Goal: Task Accomplishment & Management: Manage account settings

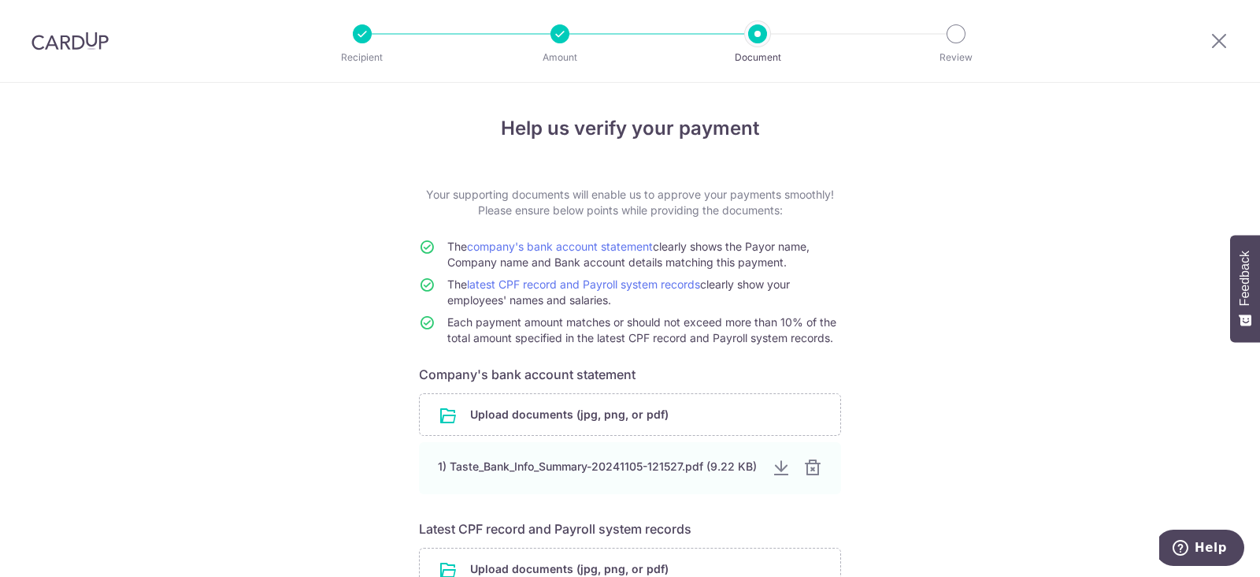
drag, startPoint x: 75, startPoint y: 33, endPoint x: 728, endPoint y: 116, distance: 658.2
click at [75, 32] on img at bounding box center [70, 41] width 77 height 19
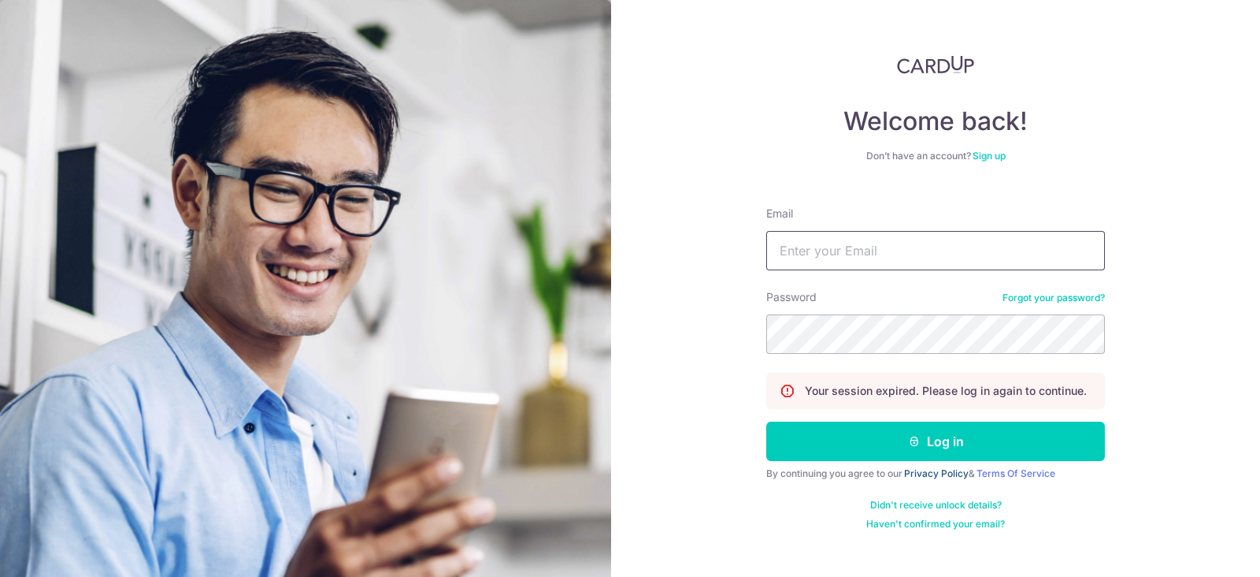
type input "[EMAIL_ADDRESS][DOMAIN_NAME]"
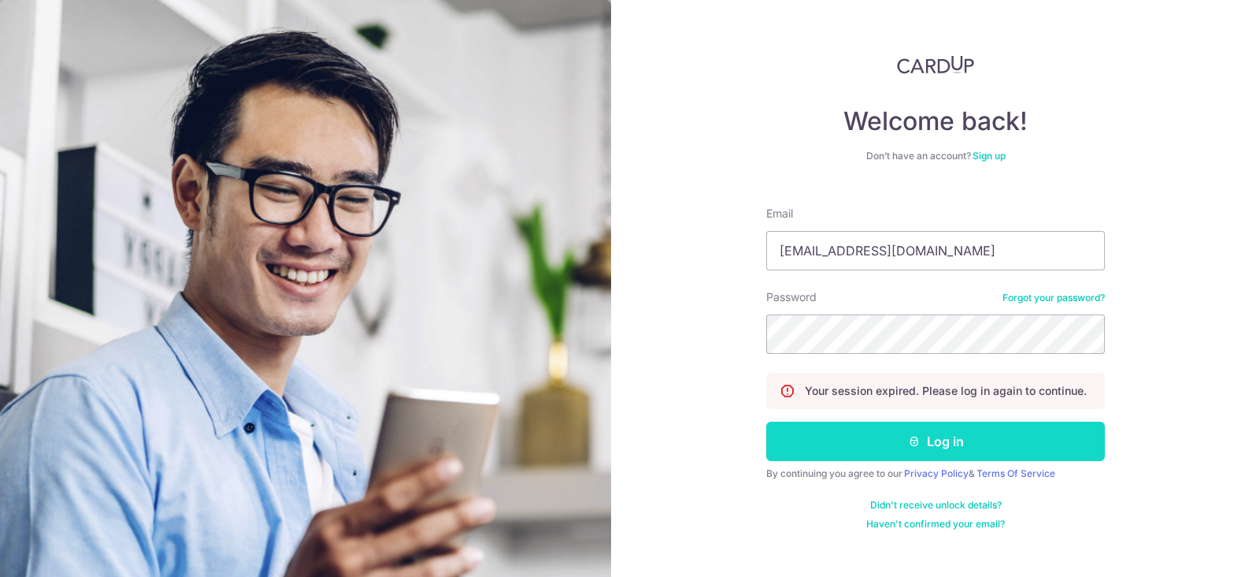
click at [945, 439] on button "Log in" at bounding box center [935, 440] width 339 height 39
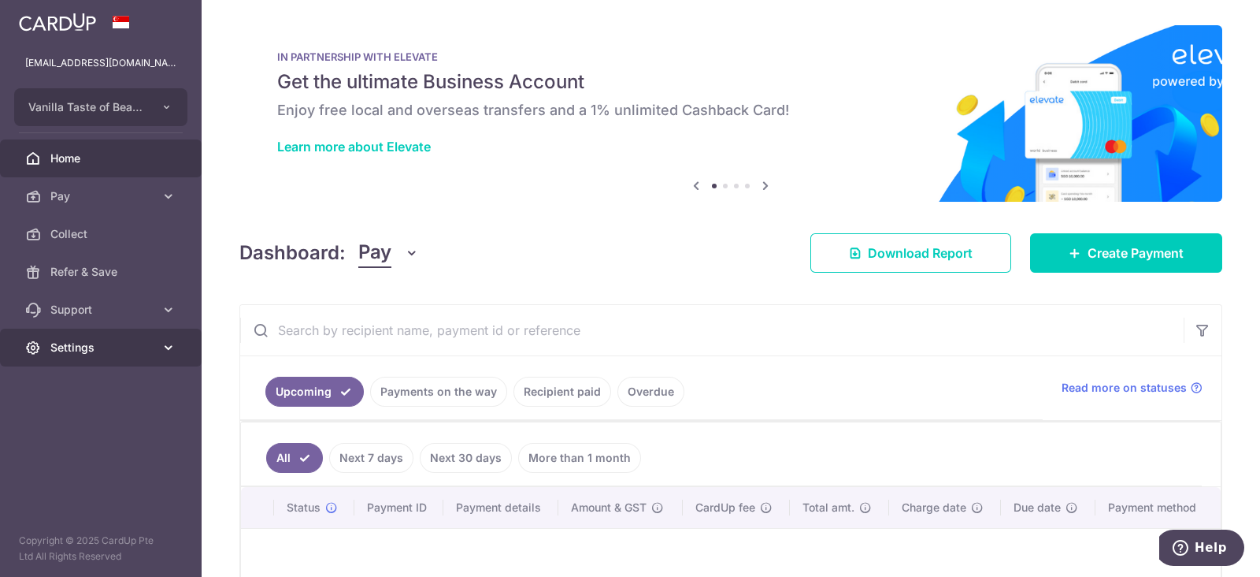
click at [122, 351] on span "Settings" at bounding box center [102, 348] width 104 height 16
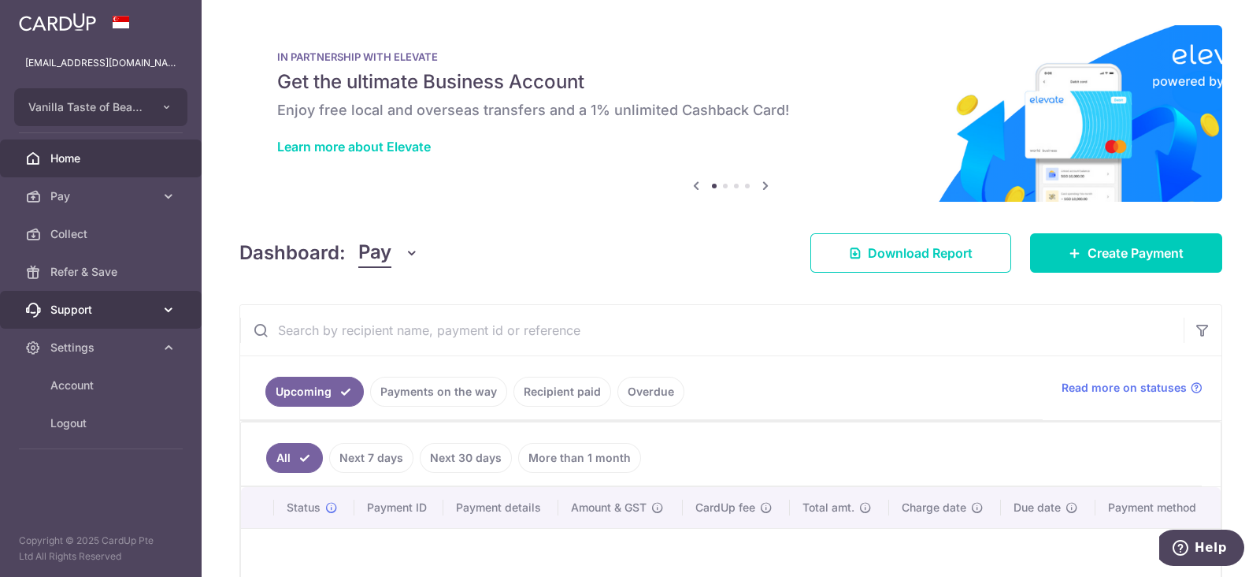
click at [123, 304] on span "Support" at bounding box center [102, 310] width 104 height 16
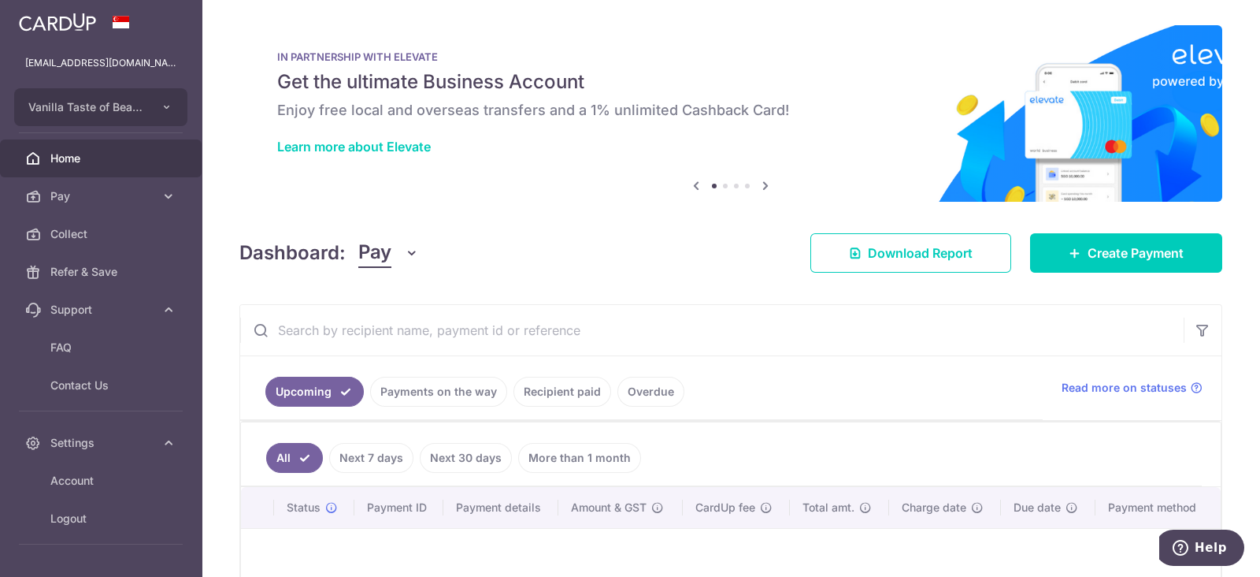
scroll to position [43, 0]
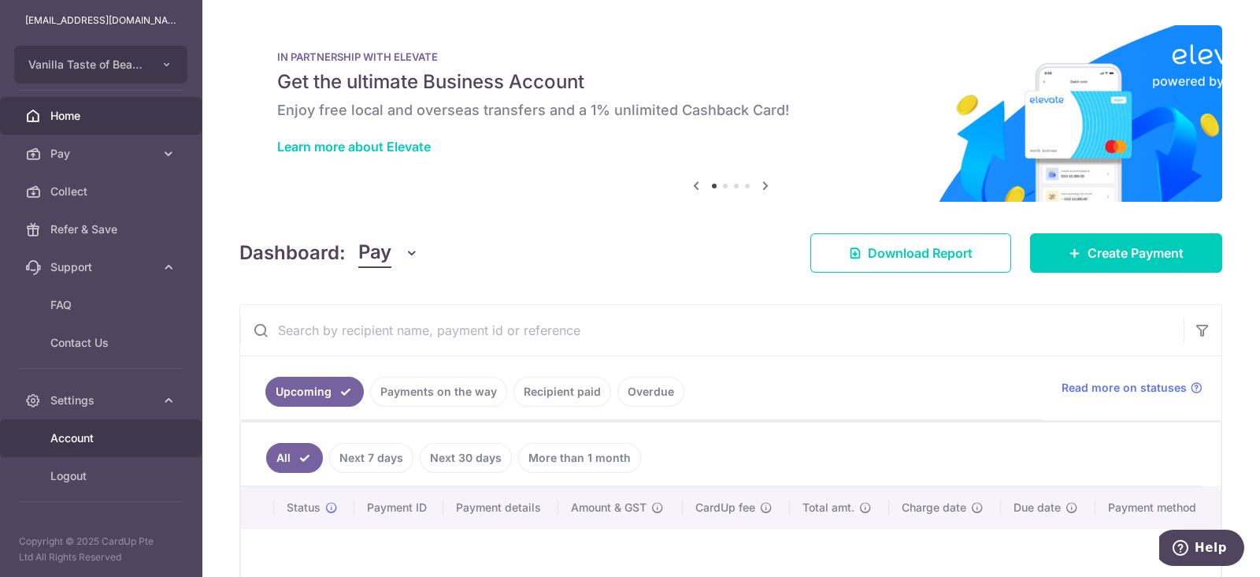
click at [146, 440] on span "Account" at bounding box center [102, 438] width 104 height 16
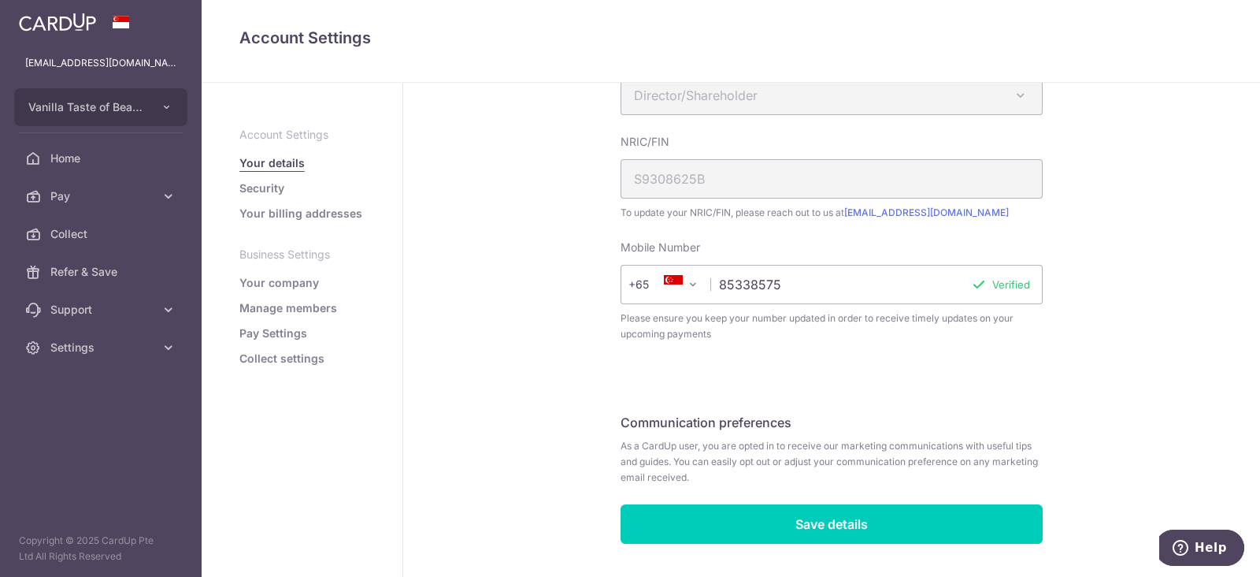
scroll to position [433, 0]
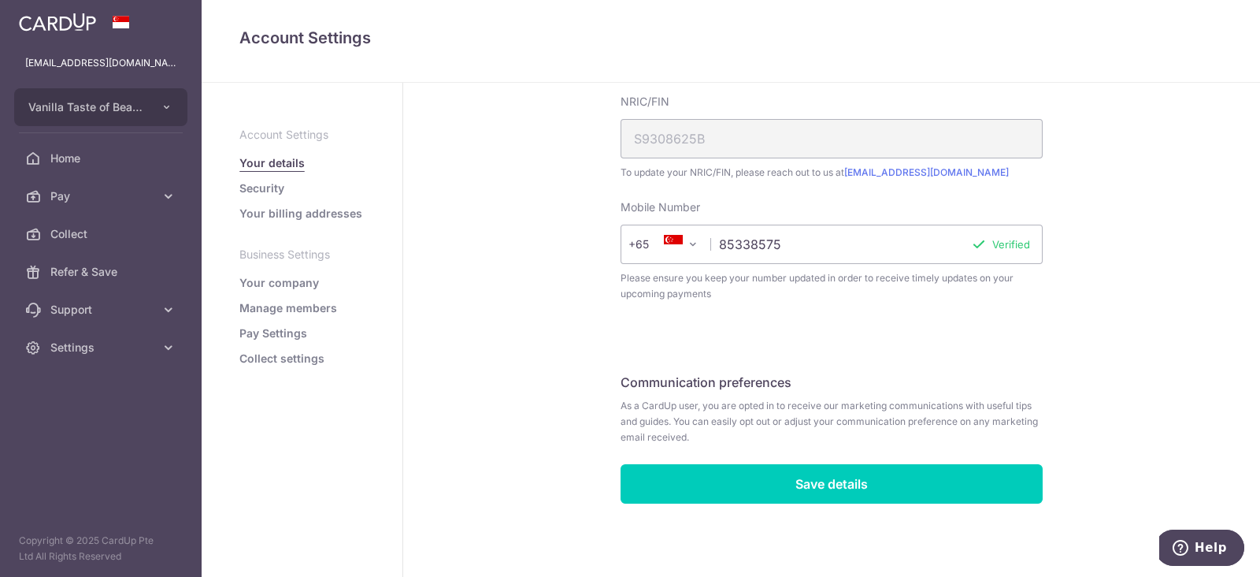
click at [297, 280] on link "Your company" at bounding box center [279, 283] width 80 height 16
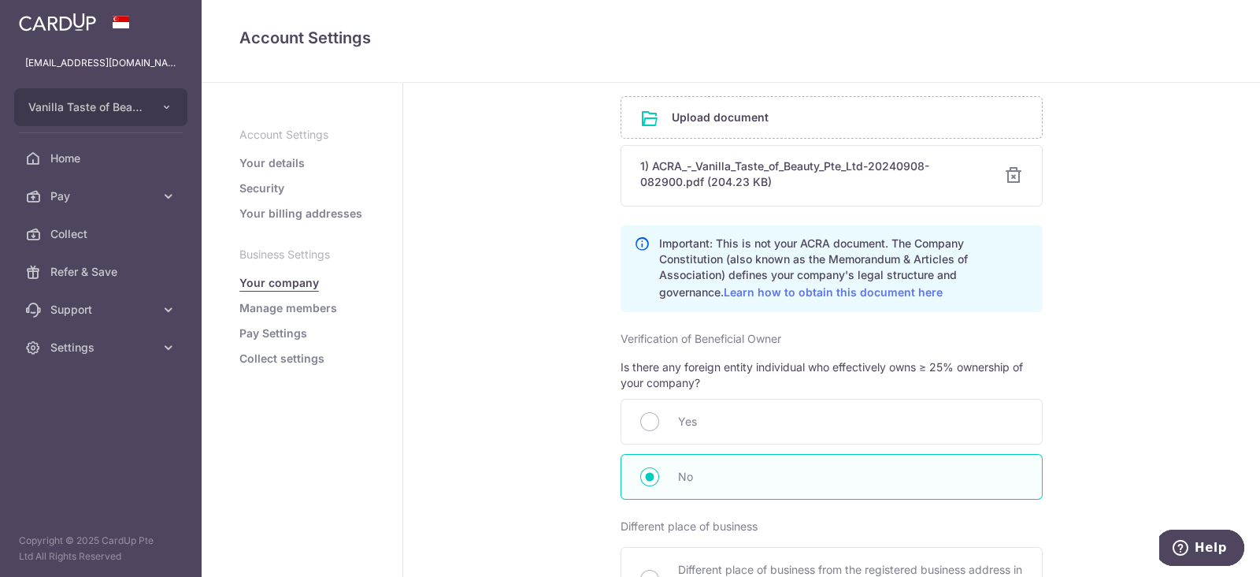
scroll to position [929, 0]
